Goal: Information Seeking & Learning: Understand process/instructions

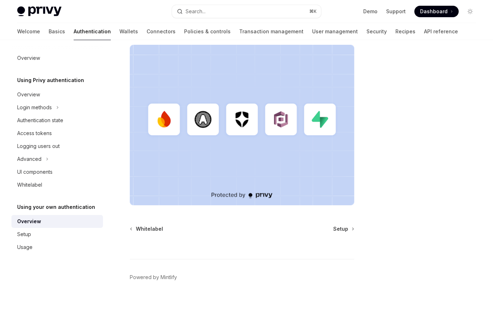
scroll to position [192, 0]
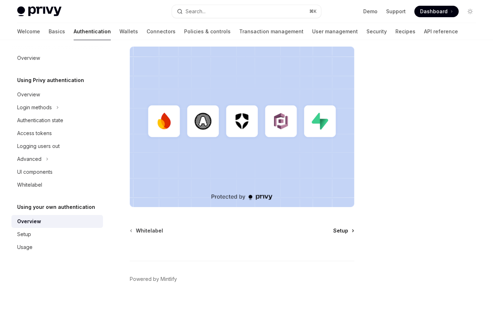
click at [344, 231] on span "Setup" at bounding box center [340, 230] width 15 height 7
type textarea "*"
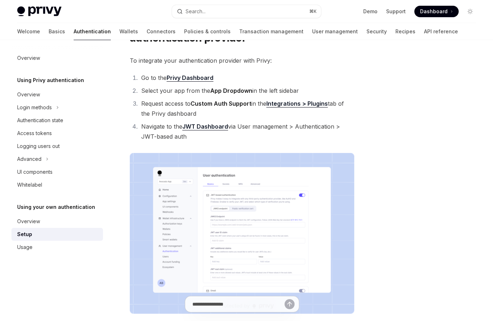
scroll to position [48, 0]
